Goal: Complete application form: Complete application form

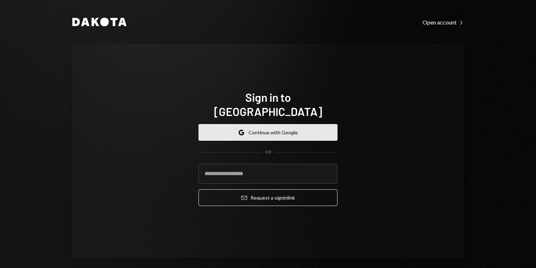
click at [221, 126] on button "Google Continue with Google" at bounding box center [268, 132] width 139 height 17
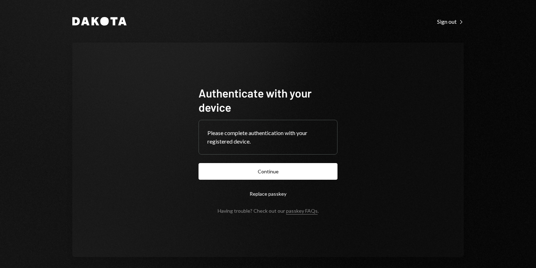
click at [264, 182] on form "Authenticate with your device Please complete authentication with your register…" at bounding box center [268, 150] width 139 height 128
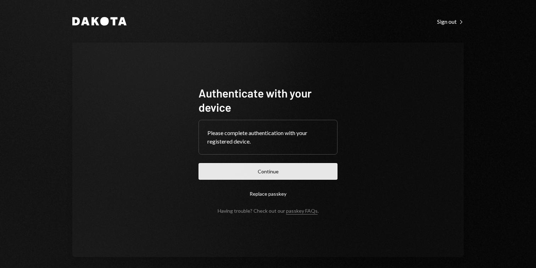
click at [263, 171] on button "Continue" at bounding box center [268, 171] width 139 height 17
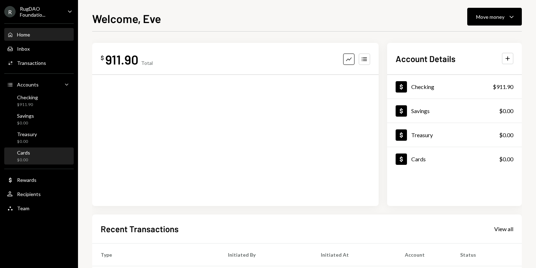
click at [23, 155] on div "Cards" at bounding box center [23, 153] width 13 height 6
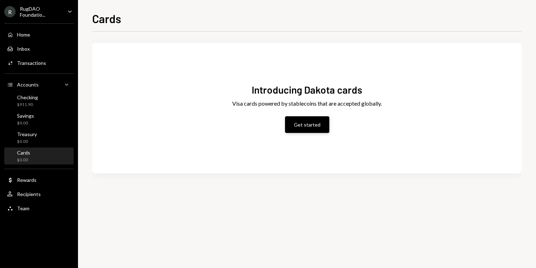
click at [299, 124] on button "Get started" at bounding box center [307, 124] width 44 height 17
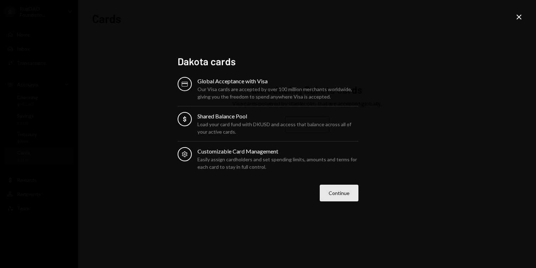
click at [335, 198] on button "Continue" at bounding box center [339, 193] width 39 height 17
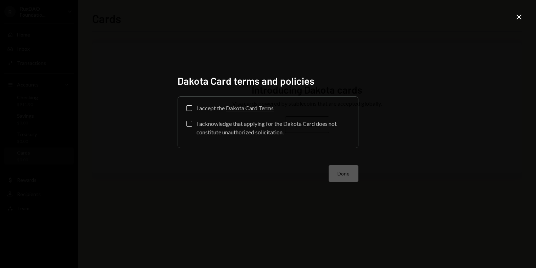
click at [188, 110] on button "I accept the Dakota Card Terms" at bounding box center [189, 108] width 6 height 6
click at [188, 123] on button "I acknowledge that applying for the Dakota Card does not constitute unauthorize…" at bounding box center [189, 124] width 6 height 6
click at [335, 177] on button "Done" at bounding box center [344, 173] width 30 height 17
